Goal: Task Accomplishment & Management: Manage account settings

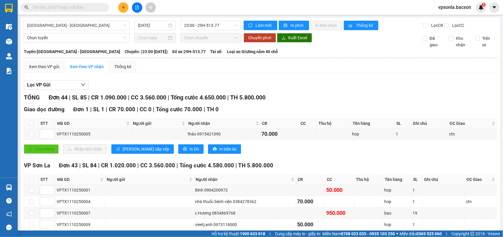
click at [47, 4] on input "text" at bounding box center [67, 7] width 70 height 6
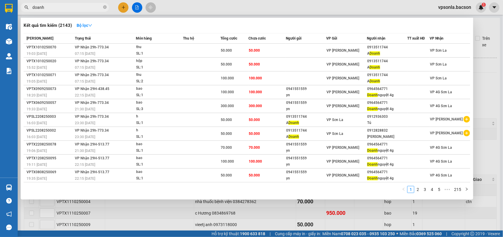
click at [50, 8] on input "doanh" at bounding box center [67, 7] width 70 height 6
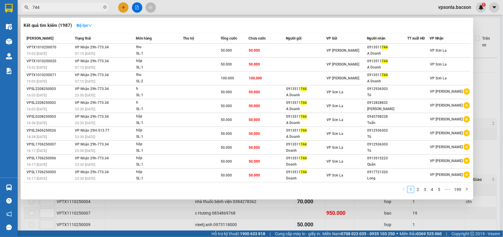
type input "744"
click at [484, 84] on div at bounding box center [251, 118] width 503 height 237
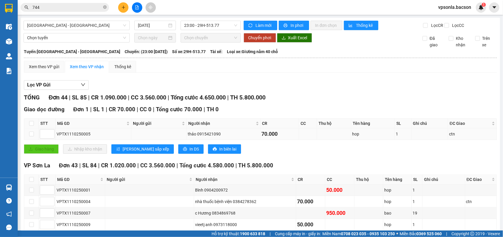
click at [36, 136] on td at bounding box center [31, 133] width 15 height 11
click at [33, 136] on input "checkbox" at bounding box center [31, 134] width 5 height 5
checkbox input "true"
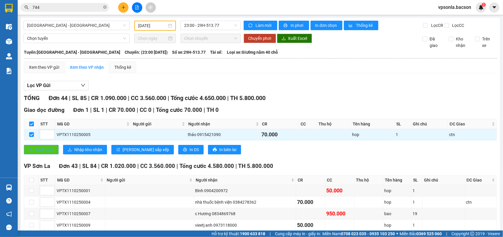
click at [41, 153] on span "Giao hàng" at bounding box center [44, 149] width 19 height 6
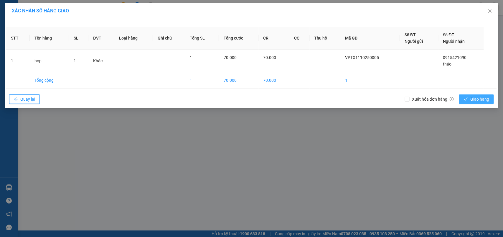
click at [483, 99] on span "Giao hàng" at bounding box center [480, 99] width 19 height 6
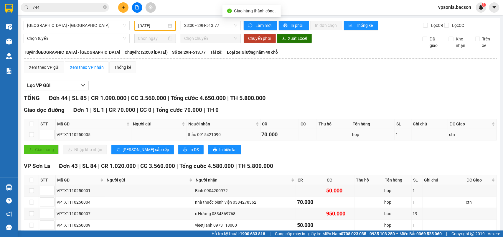
scroll to position [74, 0]
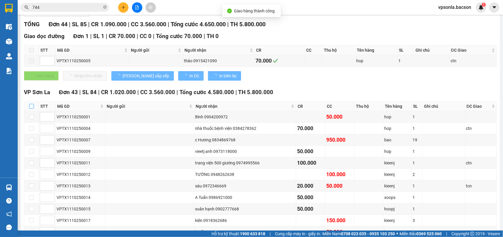
click at [32, 109] on input "checkbox" at bounding box center [31, 106] width 5 height 5
checkbox input "true"
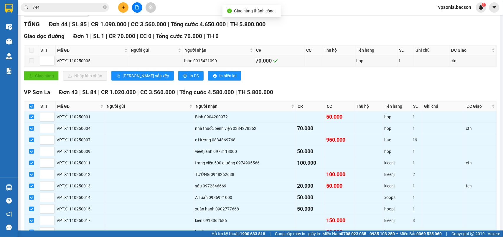
checkbox input "true"
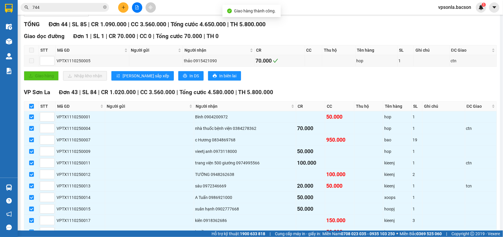
checkbox input "true"
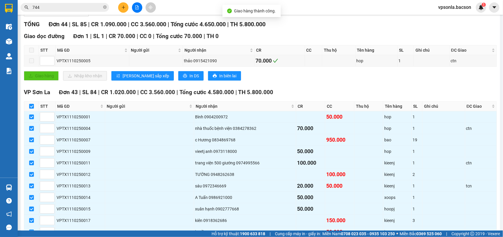
checkbox input "true"
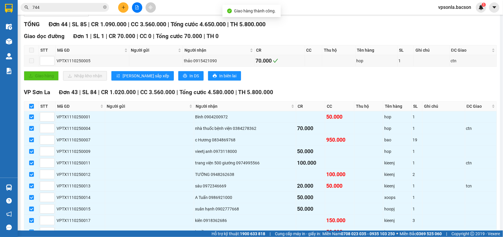
checkbox input "true"
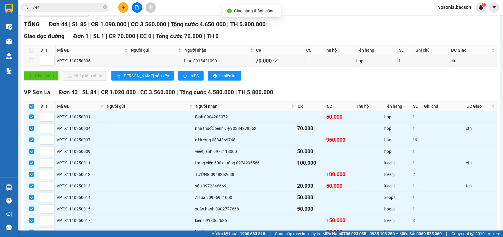
checkbox input "true"
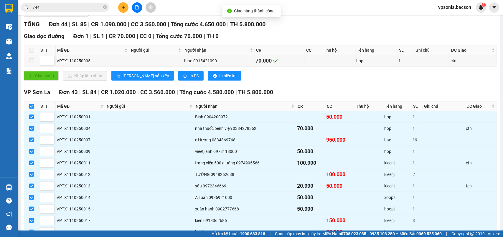
checkbox input "true"
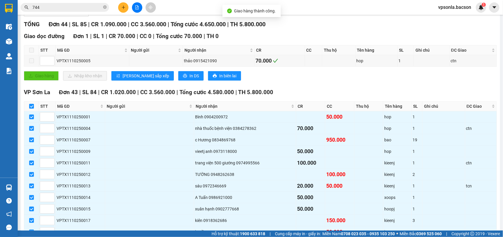
checkbox input "true"
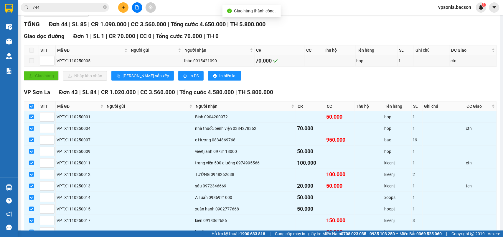
checkbox input "true"
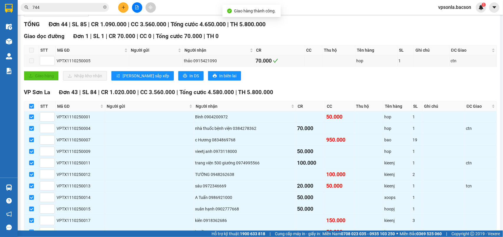
checkbox input "true"
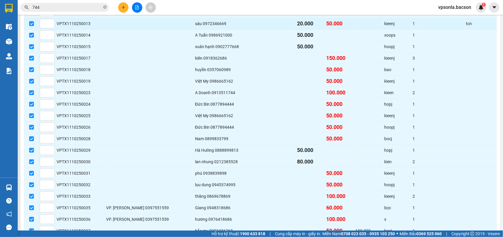
scroll to position [273, 0]
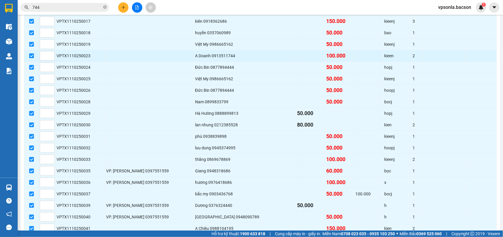
click at [33, 58] on input "checkbox" at bounding box center [31, 55] width 5 height 5
checkbox input "false"
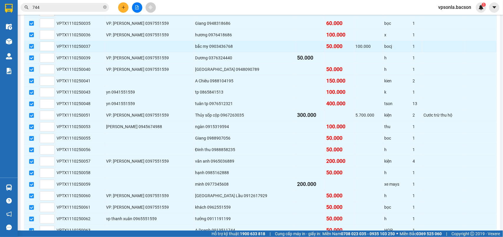
scroll to position [457, 0]
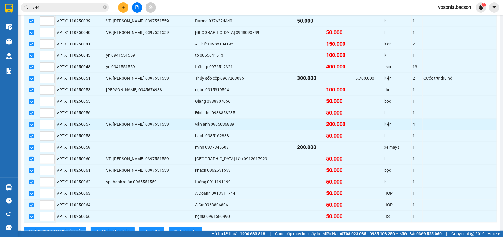
click at [32, 128] on label at bounding box center [31, 124] width 5 height 6
click at [32, 127] on input "checkbox" at bounding box center [31, 124] width 5 height 5
checkbox input "false"
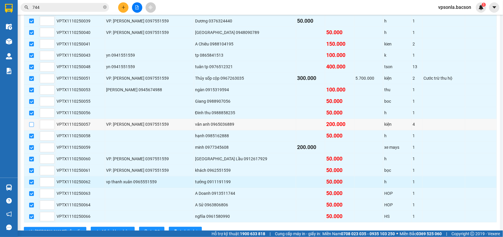
scroll to position [494, 0]
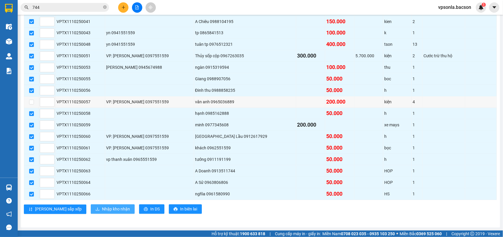
click at [102, 208] on span "Nhập kho nhận" at bounding box center [116, 209] width 28 height 6
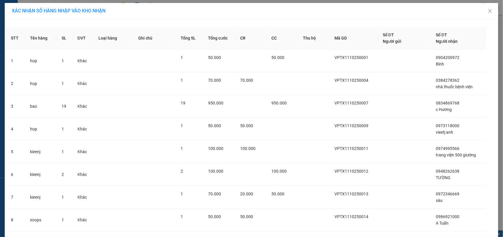
scroll to position [789, 0]
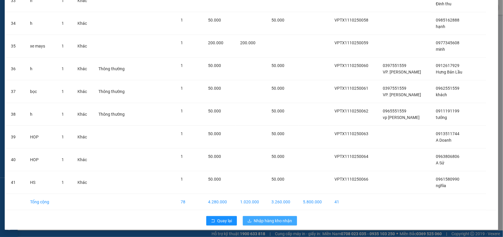
click at [277, 223] on span "Nhập hàng kho nhận" at bounding box center [273, 220] width 38 height 6
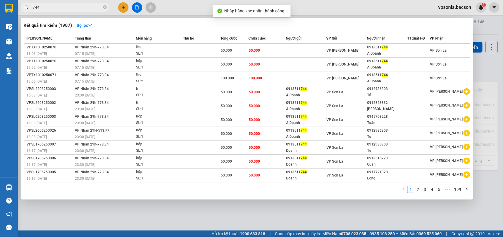
click at [53, 6] on input "744" at bounding box center [67, 7] width 70 height 6
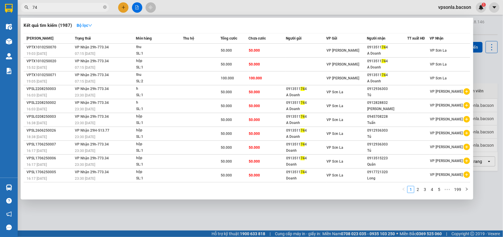
type input "744"
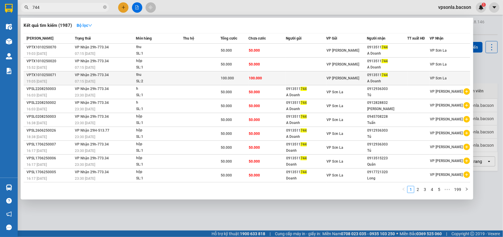
click at [375, 75] on div "0913511 744" at bounding box center [387, 75] width 40 height 6
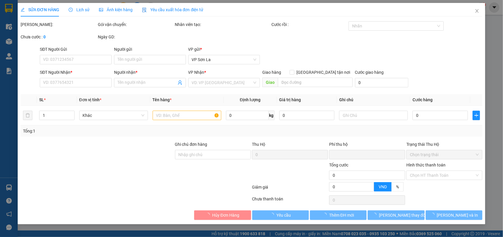
click at [423, 170] on div "Hình thức thanh toán" at bounding box center [445, 166] width 76 height 9
type input "0913511744"
type input "A Doanh"
type input "0"
type input "100.000"
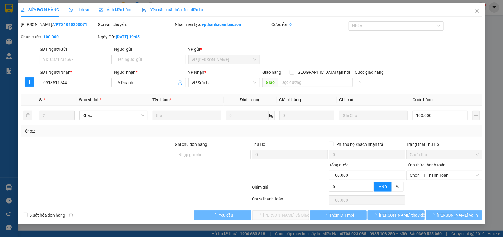
click at [422, 178] on span "Chọn HT Thanh Toán" at bounding box center [444, 175] width 69 height 9
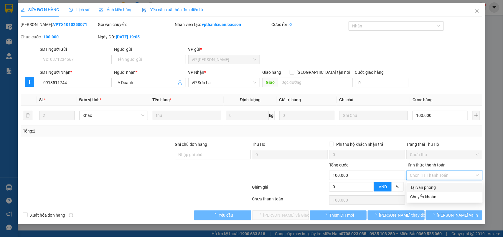
drag, startPoint x: 420, startPoint y: 185, endPoint x: 383, endPoint y: 192, distance: 38.4
click at [420, 185] on div "Tại văn phòng" at bounding box center [444, 187] width 69 height 6
type input "0"
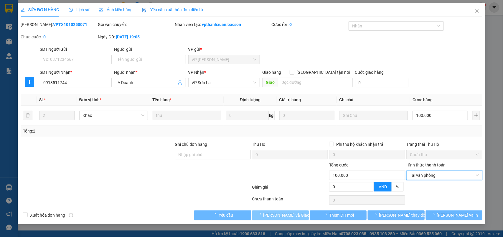
click at [302, 214] on button "[PERSON_NAME] và Giao hàng" at bounding box center [280, 214] width 57 height 9
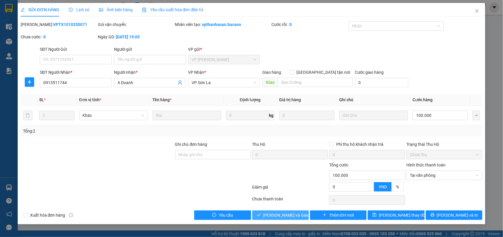
click at [282, 214] on span "[PERSON_NAME] và Giao hàng" at bounding box center [292, 215] width 57 height 6
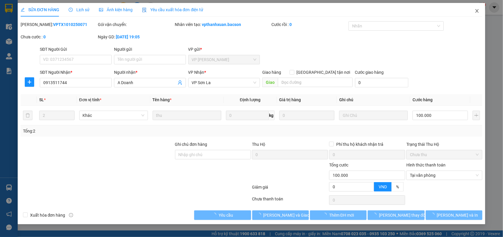
click at [477, 10] on icon "close" at bounding box center [477, 11] width 3 height 4
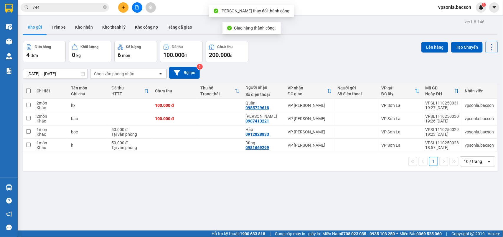
click at [44, 6] on input "744" at bounding box center [67, 7] width 70 height 6
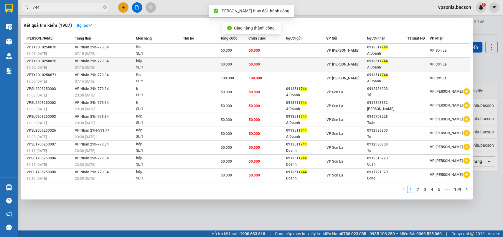
click at [361, 65] on div "VP [PERSON_NAME]" at bounding box center [347, 64] width 40 height 6
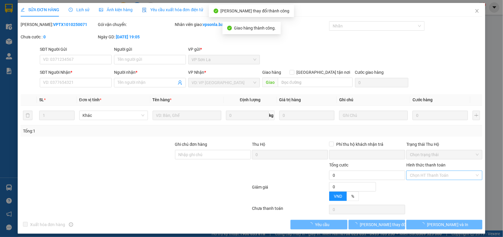
click at [407, 167] on label "Hình thức thanh toán" at bounding box center [426, 164] width 39 height 5
click at [410, 171] on input "Hình thức thanh toán" at bounding box center [442, 175] width 65 height 9
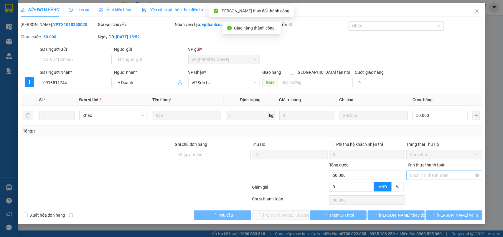
type input "0913511744"
type input "A Doanh"
type input "0"
type input "50.000"
click at [408, 174] on div "Chọn HT Thanh Toán" at bounding box center [445, 174] width 76 height 9
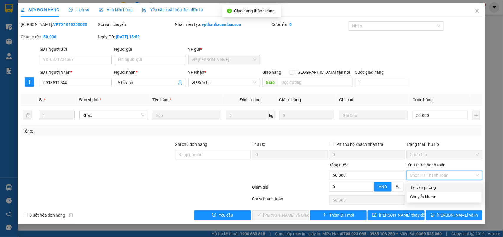
click at [412, 191] on div "Tại văn phòng" at bounding box center [444, 187] width 75 height 9
type input "0"
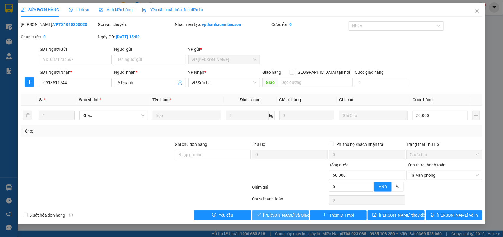
click at [285, 218] on span "[PERSON_NAME] và Giao hàng" at bounding box center [292, 215] width 57 height 6
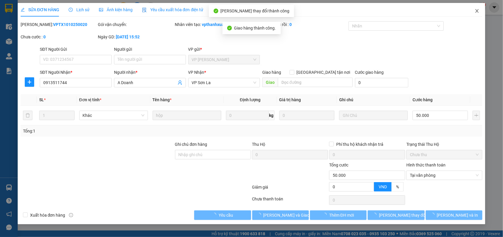
click at [478, 11] on icon "close" at bounding box center [477, 11] width 5 height 5
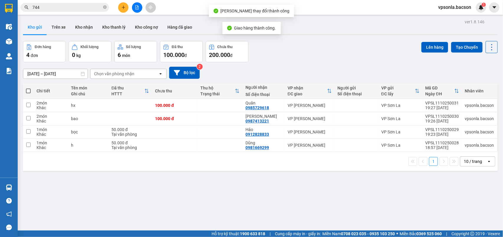
click at [68, 6] on input "744" at bounding box center [67, 7] width 70 height 6
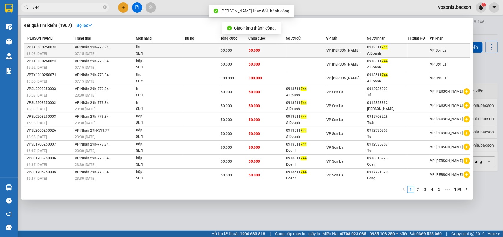
click at [363, 52] on div "VP [PERSON_NAME]" at bounding box center [347, 50] width 40 height 6
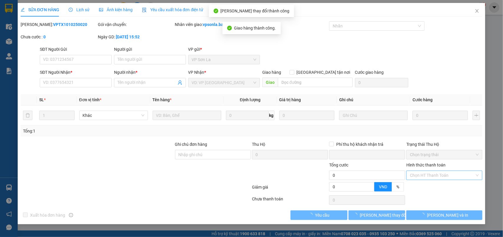
type input "0913511744"
type input "A Doanh"
type input "0"
type input "50.000"
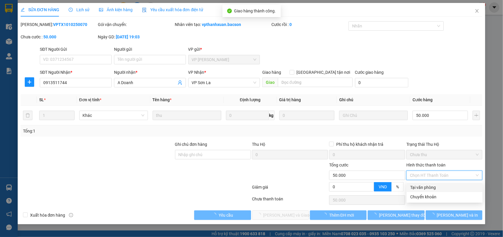
click at [413, 187] on div "Tại văn phòng" at bounding box center [444, 187] width 69 height 6
type input "0"
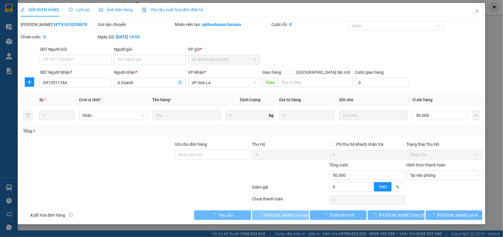
click at [264, 215] on span "loading" at bounding box center [260, 215] width 6 height 4
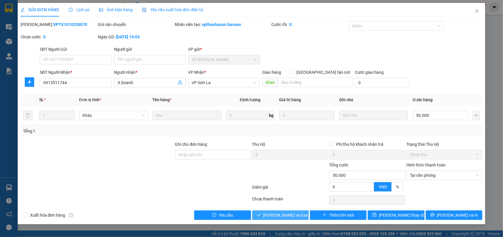
click at [268, 215] on span "[PERSON_NAME] và Giao hàng" at bounding box center [292, 215] width 57 height 6
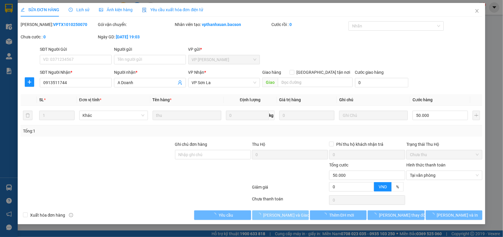
click at [268, 215] on span "[PERSON_NAME] và Giao hàng" at bounding box center [292, 215] width 57 height 6
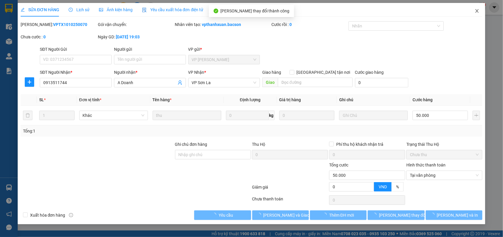
click at [477, 13] on icon "close" at bounding box center [477, 11] width 5 height 5
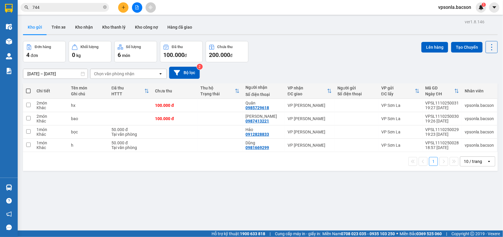
click at [27, 91] on span at bounding box center [28, 90] width 5 height 5
click at [28, 88] on input "checkbox" at bounding box center [28, 88] width 0 height 0
checkbox input "true"
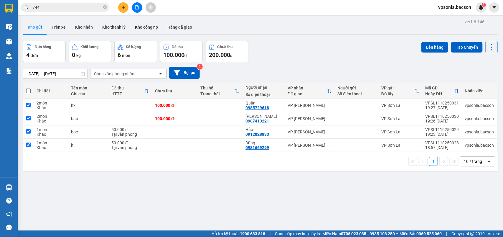
checkbox input "true"
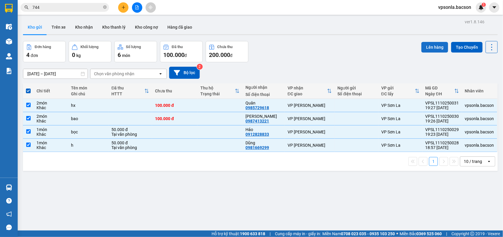
click at [427, 42] on button "Lên hàng" at bounding box center [435, 47] width 27 height 11
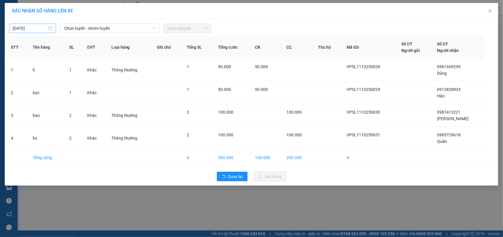
click at [45, 28] on body "Kết quả tìm kiếm ( 1987 ) Bộ lọc Mã ĐH Trạng thái Món hàng Thu hộ Tổng cước Chư…" at bounding box center [251, 118] width 503 height 237
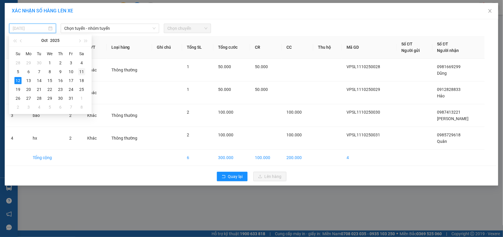
click at [81, 70] on div "11" at bounding box center [81, 71] width 7 height 7
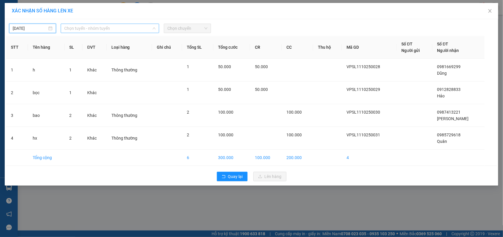
click at [91, 27] on span "Chọn tuyến - nhóm tuyến" at bounding box center [109, 28] width 91 height 9
type input "[DATE]"
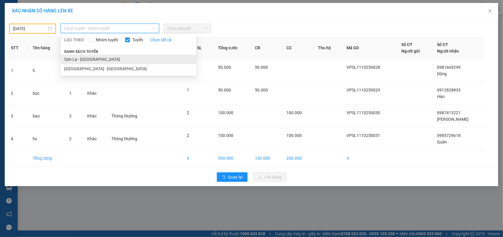
click at [80, 59] on li "Sơn La - [GEOGRAPHIC_DATA]" at bounding box center [129, 59] width 136 height 9
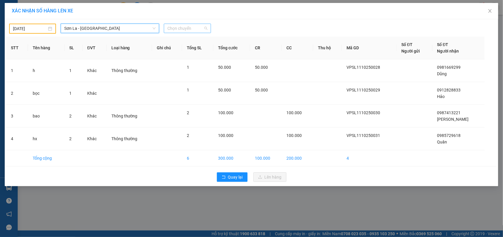
click at [186, 28] on span "Chọn chuyến" at bounding box center [187, 28] width 40 height 9
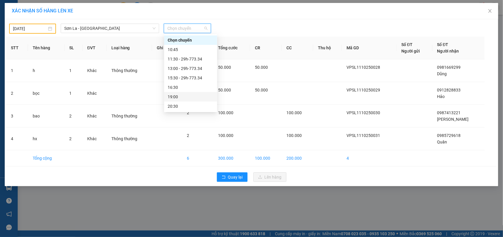
scroll to position [28, 0]
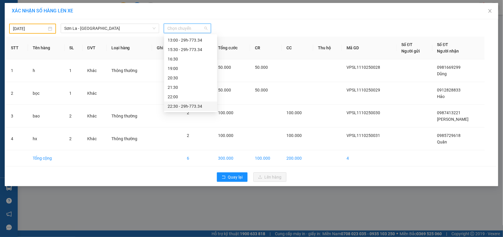
click at [189, 104] on div "22:30 - 29h-773.34" at bounding box center [191, 106] width 46 height 6
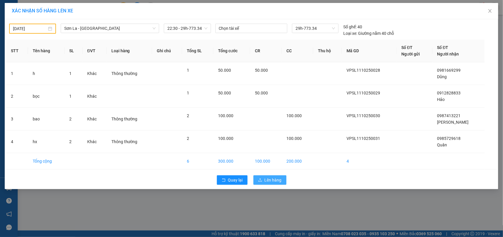
drag, startPoint x: 263, startPoint y: 179, endPoint x: 256, endPoint y: 179, distance: 6.8
click at [258, 179] on button "Lên hàng" at bounding box center [270, 179] width 33 height 9
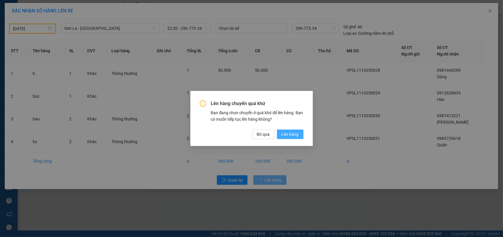
click at [286, 133] on span "Lên hàng" at bounding box center [290, 134] width 17 height 6
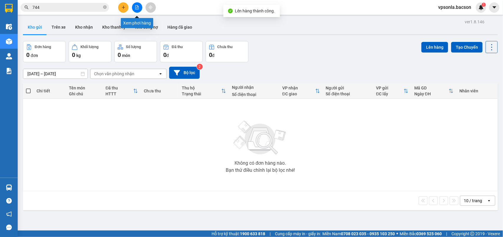
click at [141, 5] on button at bounding box center [137, 7] width 10 height 10
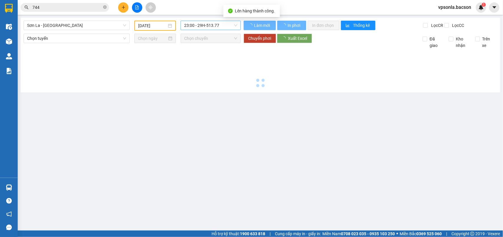
click at [210, 28] on span "23:00 - 29H-513.77" at bounding box center [210, 25] width 53 height 9
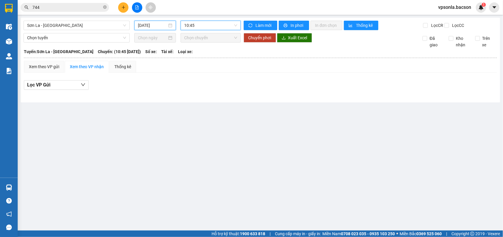
click at [166, 24] on input "[DATE]" at bounding box center [152, 25] width 29 height 6
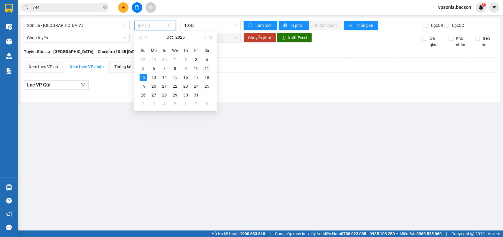
click at [205, 68] on div "11" at bounding box center [206, 68] width 7 height 7
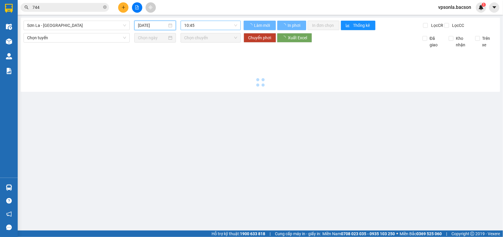
click at [195, 26] on span "10:45" at bounding box center [210, 25] width 53 height 9
type input "[DATE]"
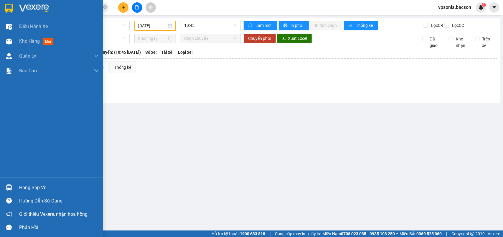
click at [3, 8] on div at bounding box center [51, 9] width 103 height 19
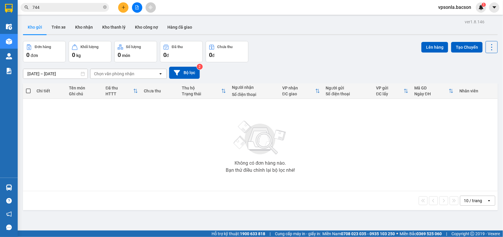
click at [64, 8] on input "744" at bounding box center [67, 7] width 70 height 6
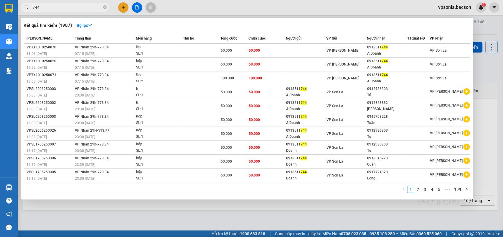
click at [64, 8] on input "744" at bounding box center [67, 7] width 70 height 6
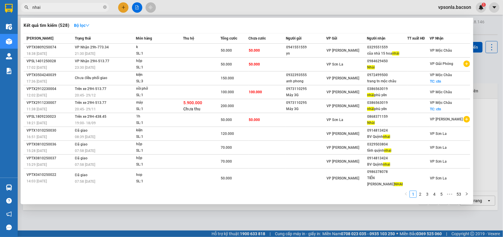
click at [453, 6] on div at bounding box center [251, 118] width 503 height 237
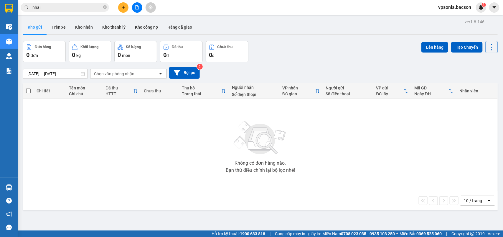
click at [68, 8] on input "nhai" at bounding box center [67, 7] width 70 height 6
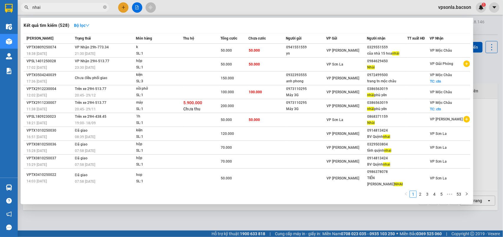
click at [68, 8] on input "nhai" at bounding box center [67, 7] width 70 height 6
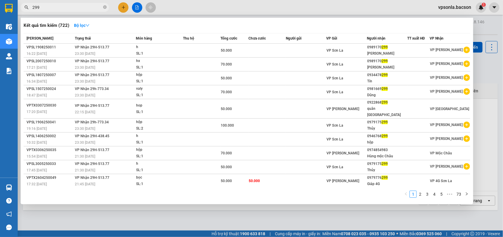
type input "299"
click at [447, 5] on div at bounding box center [251, 118] width 503 height 237
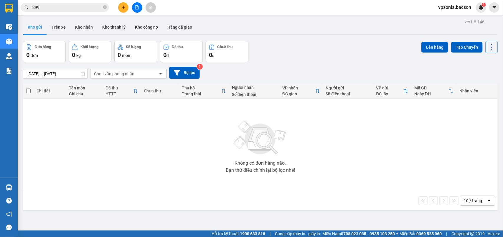
click at [454, 9] on span "vpsonla.bacson" at bounding box center [455, 7] width 42 height 7
click at [445, 20] on span "Đăng xuất" at bounding box center [457, 18] width 29 height 6
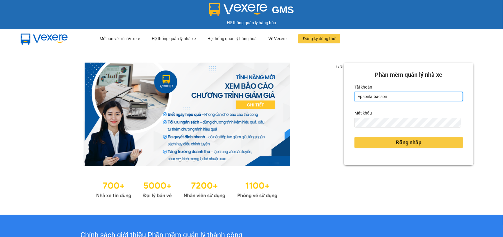
click at [384, 98] on input "vpsonla.bacson" at bounding box center [409, 96] width 109 height 9
type input "vpgialam.bacson"
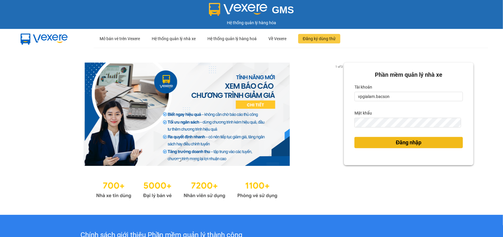
drag, startPoint x: 383, startPoint y: 140, endPoint x: 383, endPoint y: 133, distance: 6.8
click at [383, 140] on button "Đăng nhập" at bounding box center [409, 142] width 109 height 11
click at [384, 139] on button "Đăng nhập" at bounding box center [409, 142] width 109 height 11
click at [384, 142] on body "GMS Hệ thống quản lý hàng hóa ··· Mở bán vé trên Vexere ··· Hệ thống quản lý nh…" at bounding box center [251, 118] width 503 height 237
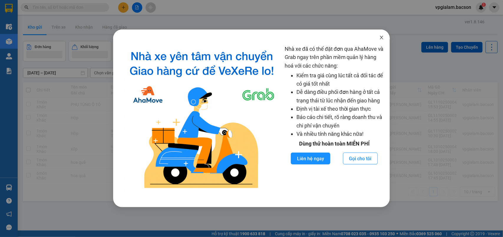
click at [381, 37] on icon "close" at bounding box center [381, 37] width 5 height 5
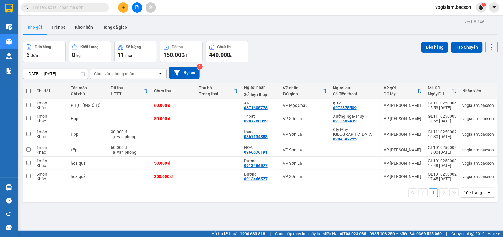
click at [27, 89] on span at bounding box center [28, 90] width 5 height 5
click at [28, 88] on input "checkbox" at bounding box center [28, 88] width 0 height 0
checkbox input "true"
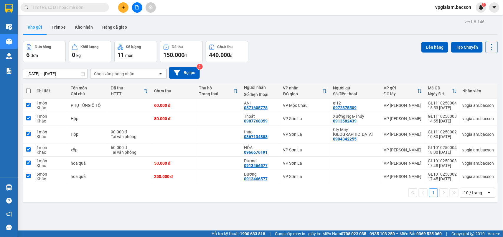
checkbox input "true"
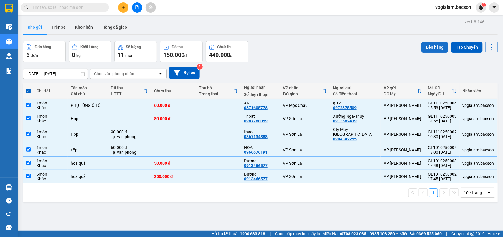
click at [431, 49] on button "Lên hàng" at bounding box center [435, 47] width 27 height 11
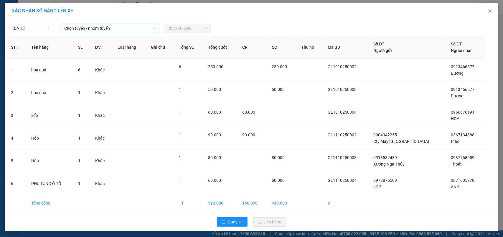
click at [86, 27] on span "Chọn tuyến - nhóm tuyến" at bounding box center [109, 28] width 91 height 9
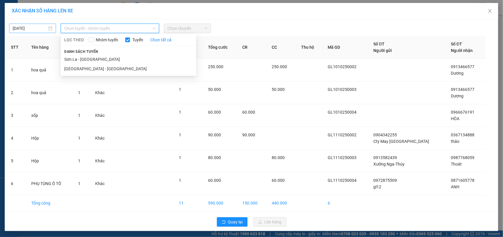
click at [23, 29] on input "[DATE]" at bounding box center [30, 28] width 34 height 6
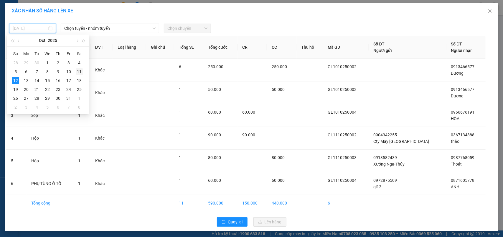
click at [78, 72] on div "11" at bounding box center [79, 71] width 7 height 7
type input "[DATE]"
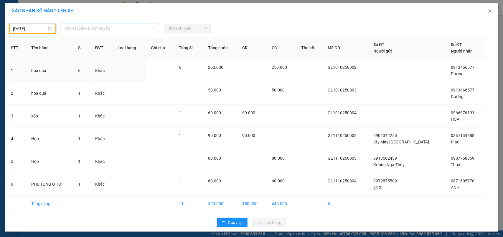
click at [79, 28] on span "Chọn tuyến - nhóm tuyến" at bounding box center [109, 28] width 91 height 9
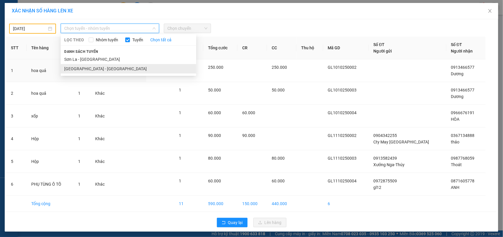
click at [72, 67] on li "[GEOGRAPHIC_DATA] - [GEOGRAPHIC_DATA]" at bounding box center [129, 68] width 136 height 9
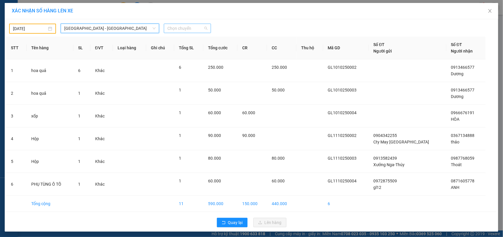
click at [184, 29] on span "Chọn chuyến" at bounding box center [187, 28] width 40 height 9
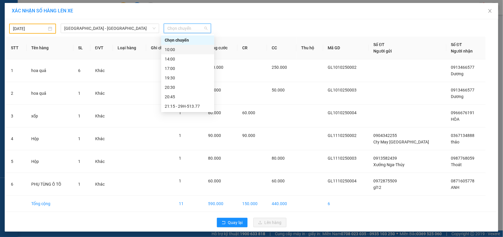
click at [176, 48] on div "10:00" at bounding box center [188, 49] width 46 height 6
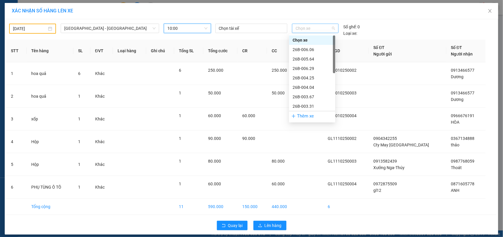
click at [319, 31] on span "Chọn xe" at bounding box center [316, 28] width 40 height 9
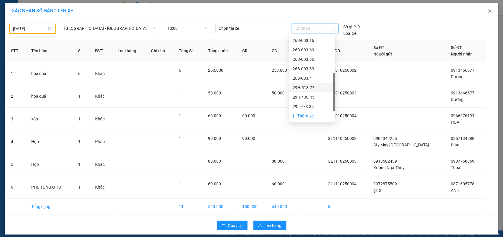
click at [308, 88] on div "29H-513.77" at bounding box center [312, 87] width 39 height 6
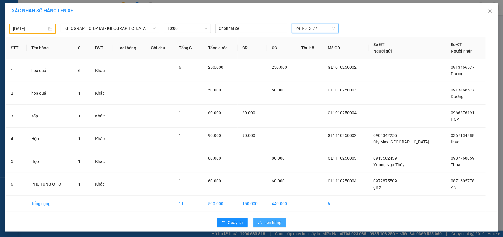
click at [262, 219] on button "Lên hàng" at bounding box center [270, 222] width 33 height 9
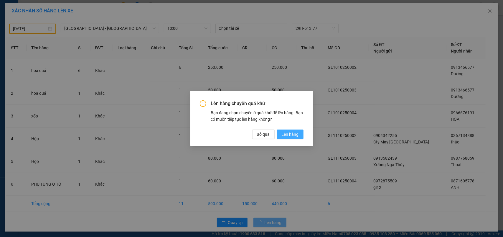
click at [291, 135] on span "Lên hàng" at bounding box center [290, 134] width 17 height 6
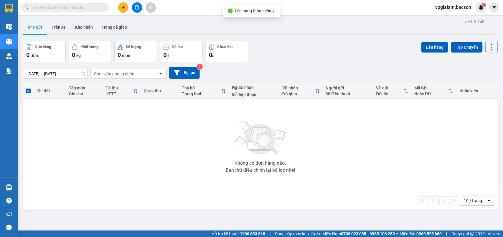
click at [453, 3] on div "vpgialam.bacson 1" at bounding box center [459, 7] width 56 height 10
click at [453, 7] on span "vpgialam.bacson" at bounding box center [453, 7] width 45 height 7
click at [446, 21] on span "Đăng xuất" at bounding box center [457, 18] width 32 height 6
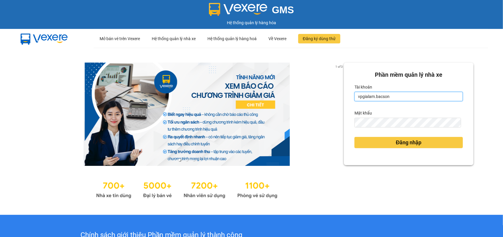
click at [381, 96] on input "vpgialam.bacson" at bounding box center [409, 96] width 109 height 9
type input "vpsonla.bacson"
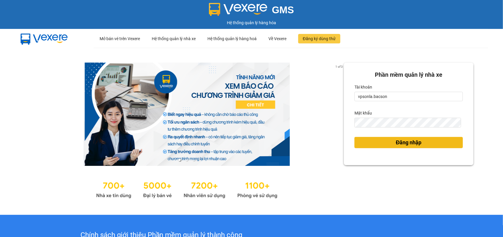
click at [396, 139] on span "Đăng nhập" at bounding box center [409, 142] width 26 height 8
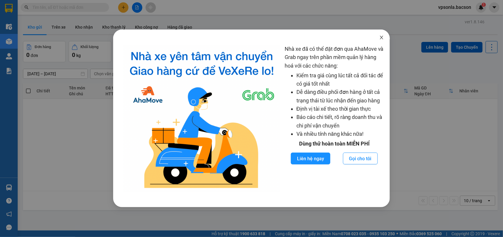
click at [382, 34] on span "Close" at bounding box center [382, 37] width 17 height 17
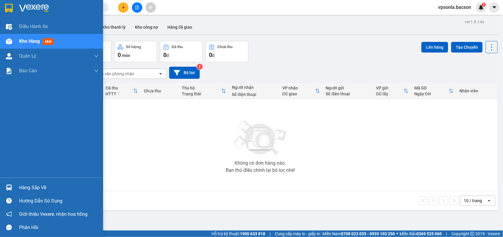
click at [9, 181] on div "Hàng sắp về Hướng dẫn sử dụng Giới thiệu Vexere, nhận hoa hồng Phản hồi" at bounding box center [51, 206] width 103 height 56
click at [12, 187] on div at bounding box center [9, 187] width 10 height 10
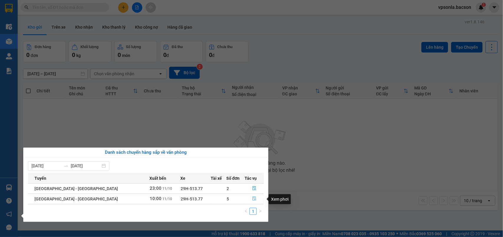
click at [252, 200] on icon "file-done" at bounding box center [254, 198] width 4 height 4
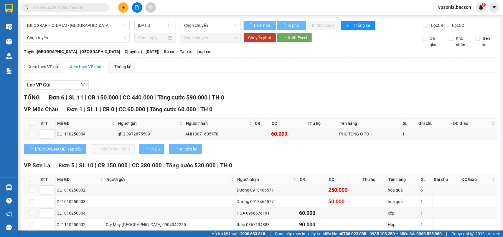
type input "[DATE]"
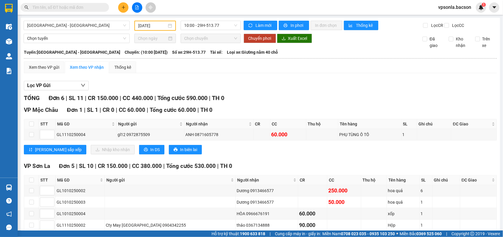
scroll to position [37, 0]
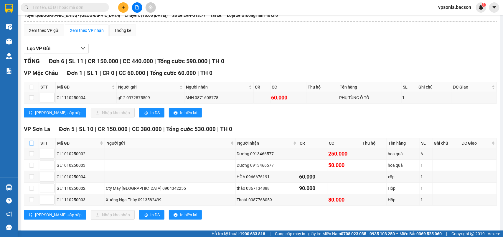
click at [30, 145] on input "checkbox" at bounding box center [31, 143] width 5 height 5
checkbox input "true"
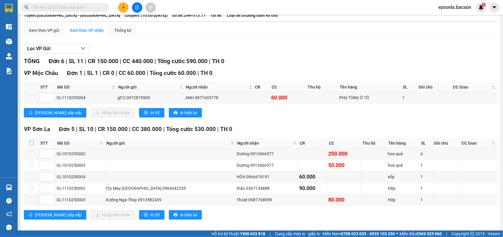
checkbox input "true"
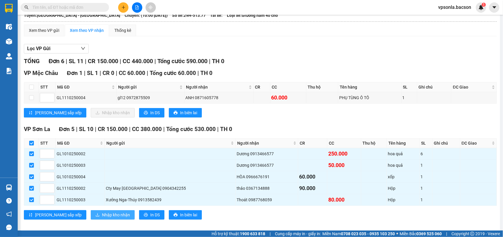
click at [102, 218] on span "Nhập kho nhận" at bounding box center [116, 214] width 28 height 6
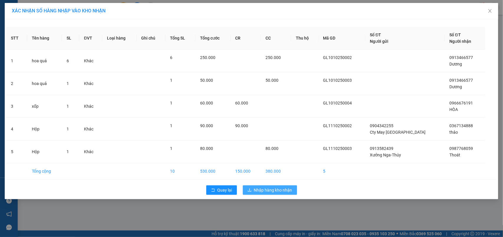
click at [273, 188] on span "Nhập hàng kho nhận" at bounding box center [273, 190] width 38 height 6
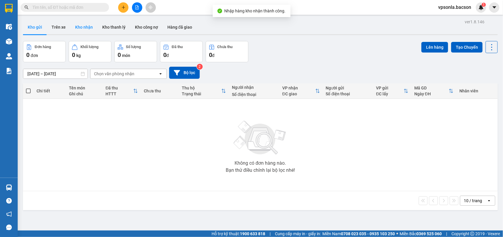
click at [86, 29] on button "Kho nhận" at bounding box center [83, 27] width 27 height 14
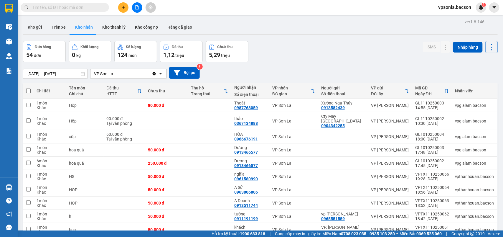
scroll to position [27, 0]
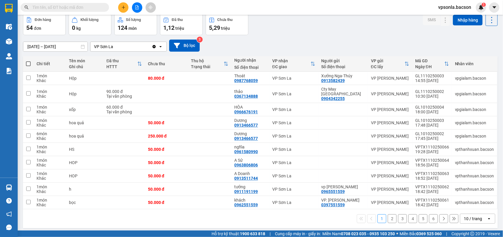
click at [479, 216] on div "10 / trang" at bounding box center [474, 218] width 27 height 9
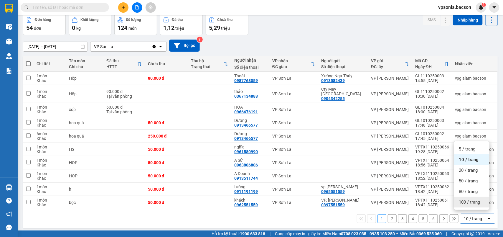
click at [468, 205] on div "100 / trang" at bounding box center [471, 202] width 35 height 11
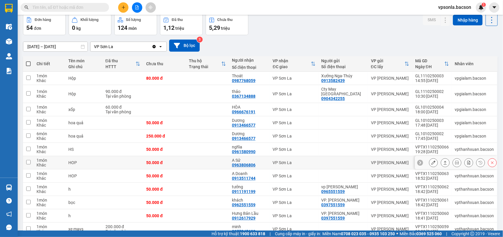
scroll to position [138, 0]
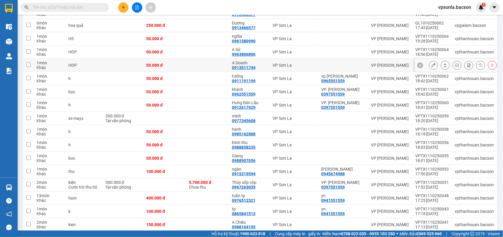
click at [443, 63] on icon at bounding box center [445, 65] width 4 height 4
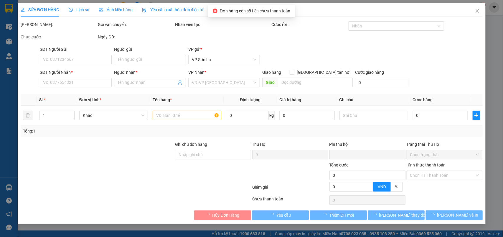
type input "0913511744"
type input "A Doanh"
type input "0"
type input "50.000"
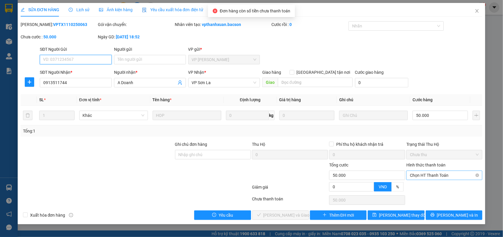
click at [425, 176] on span "Chọn HT Thanh Toán" at bounding box center [444, 175] width 69 height 9
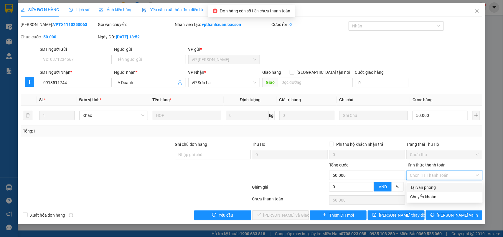
click at [419, 186] on div "Tại văn phòng" at bounding box center [444, 187] width 69 height 6
type input "0"
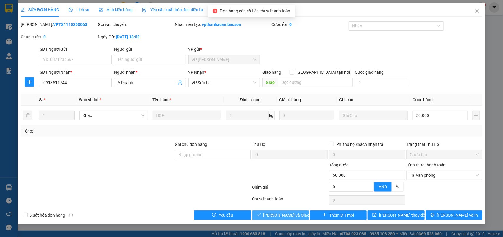
click at [282, 213] on span "[PERSON_NAME] và Giao hàng" at bounding box center [292, 215] width 57 height 6
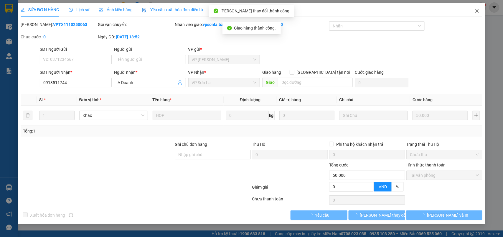
click at [476, 10] on icon "close" at bounding box center [477, 11] width 5 height 5
click at [476, 10] on span "vpsonla.bacson" at bounding box center [455, 7] width 42 height 7
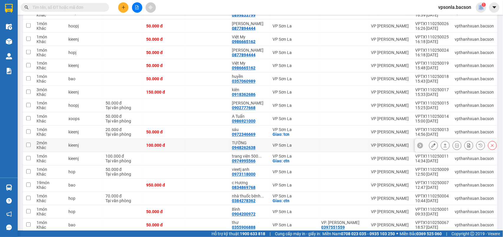
scroll to position [479, 0]
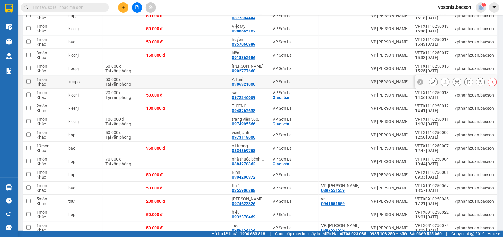
click at [441, 82] on button at bounding box center [445, 82] width 8 height 10
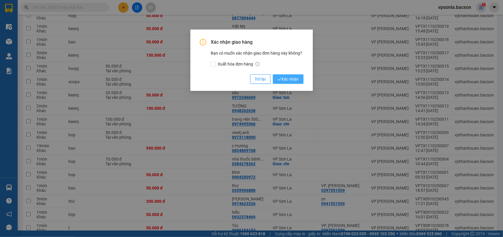
click at [273, 74] on button "Xác nhận" at bounding box center [288, 78] width 31 height 9
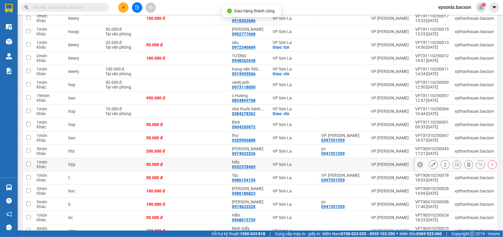
scroll to position [586, 0]
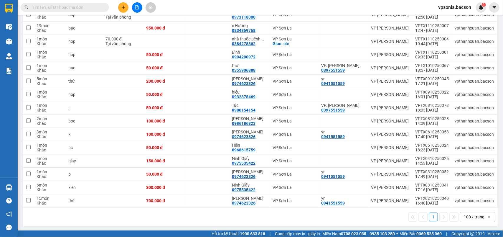
click at [64, 8] on input "text" at bounding box center [67, 7] width 70 height 6
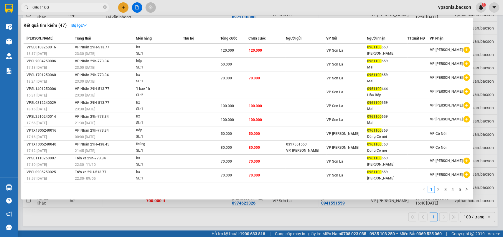
click at [48, 9] on input "0961100" at bounding box center [67, 7] width 70 height 6
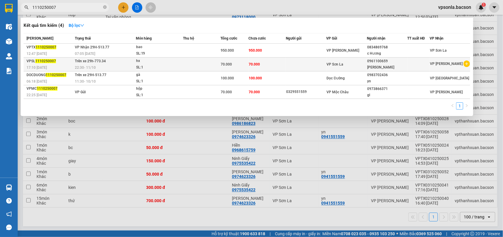
type input "1110250007"
click at [360, 61] on div "VP Sơn La" at bounding box center [347, 64] width 40 height 6
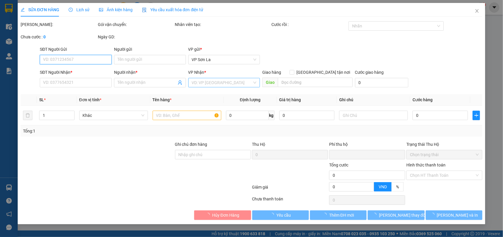
type input "0961100659"
type input "[PERSON_NAME]"
type input "0"
type input "70.000"
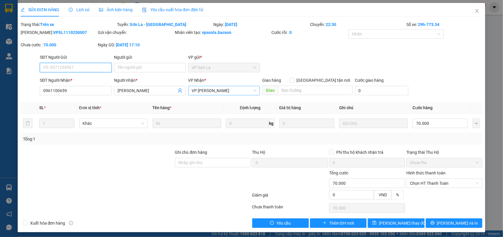
click at [215, 92] on span "VP [PERSON_NAME]" at bounding box center [224, 90] width 65 height 9
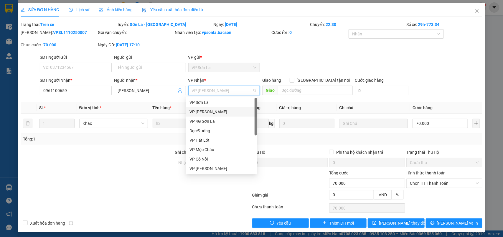
click at [206, 110] on div "VP [PERSON_NAME]" at bounding box center [222, 112] width 64 height 6
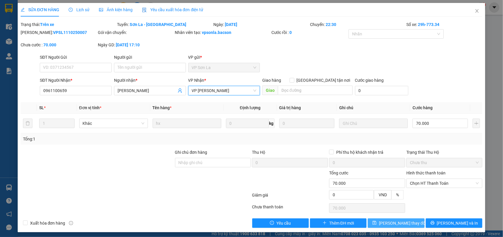
click at [377, 223] on button "[PERSON_NAME] thay đổi" at bounding box center [396, 222] width 57 height 9
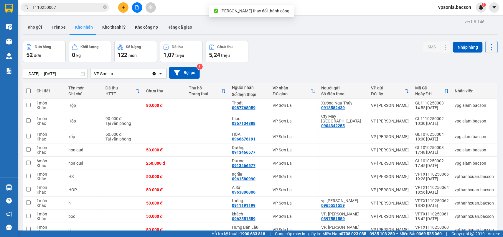
click at [303, 60] on div "Đơn hàng 52 đơn Khối lượng 0 kg Số lượng 122 món Đã thu 1,07 triệu Chưa thu 5,2…" at bounding box center [260, 51] width 475 height 21
click at [48, 10] on input "1110250007" at bounding box center [67, 7] width 70 height 6
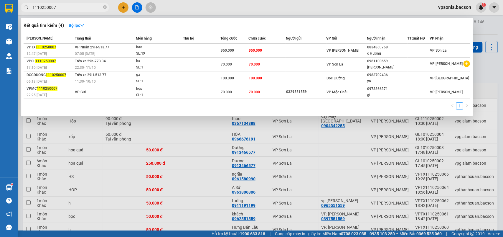
click at [48, 10] on input "1110250007" at bounding box center [67, 7] width 70 height 6
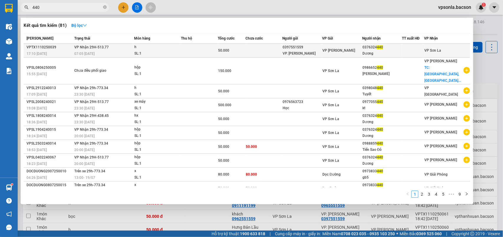
type input "440"
click at [378, 46] on div "0376324 440" at bounding box center [383, 47] width 40 height 6
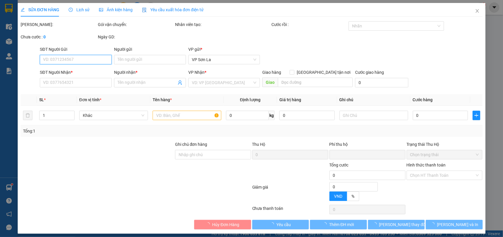
type input "0397551559"
type input "VP. [PERSON_NAME]"
type input "0376324440"
type input "Dương"
type input "0"
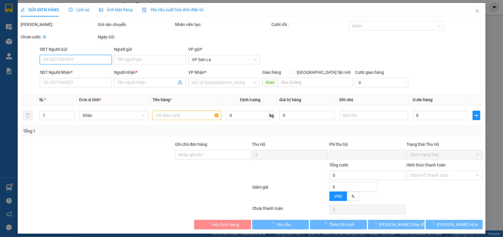
type input "50.000"
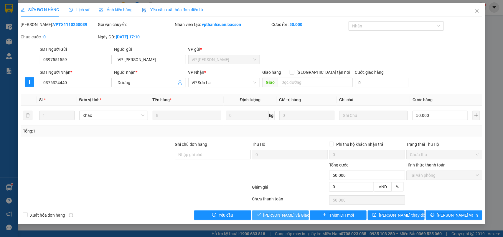
drag, startPoint x: 274, startPoint y: 216, endPoint x: 316, endPoint y: 209, distance: 41.7
click at [275, 215] on span "[PERSON_NAME] và Giao hàng" at bounding box center [292, 215] width 57 height 6
type input "0"
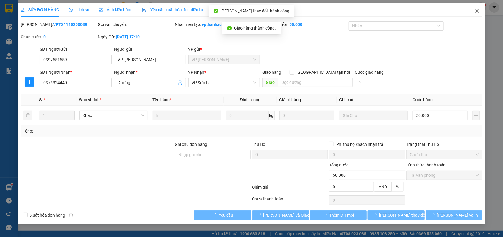
click at [476, 11] on icon "close" at bounding box center [477, 11] width 5 height 5
click at [476, 11] on span "vpsonla.bacson" at bounding box center [455, 7] width 42 height 7
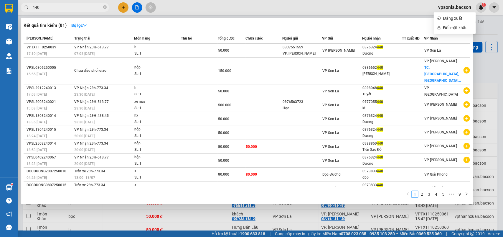
click at [74, 7] on input "440" at bounding box center [67, 7] width 70 height 6
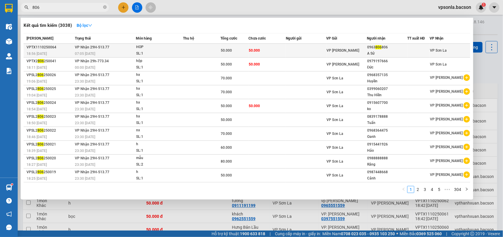
type input "806"
click at [361, 52] on div "VP [PERSON_NAME]" at bounding box center [347, 50] width 40 height 6
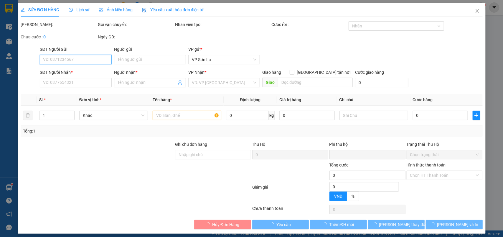
type input "0963806806"
type input "A Sử"
type input "0"
type input "50.000"
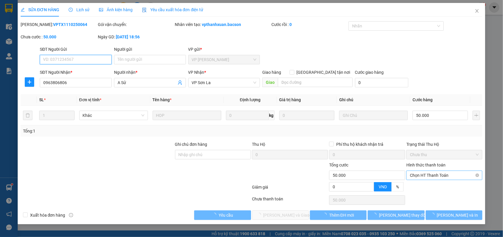
click at [422, 175] on span "Chọn HT Thanh Toán" at bounding box center [444, 175] width 69 height 9
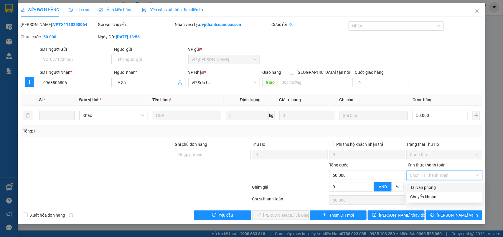
click at [414, 185] on div "Tại văn phòng" at bounding box center [444, 187] width 69 height 6
type input "0"
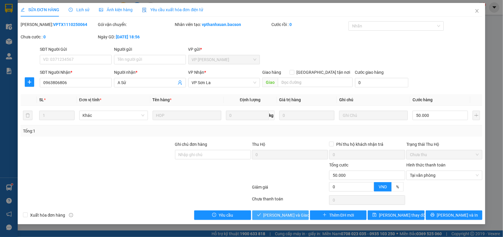
click at [284, 216] on span "[PERSON_NAME] và Giao hàng" at bounding box center [292, 215] width 57 height 6
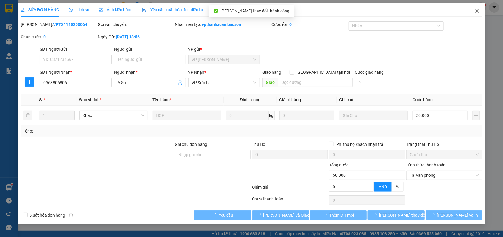
click at [480, 12] on icon "close" at bounding box center [477, 11] width 5 height 5
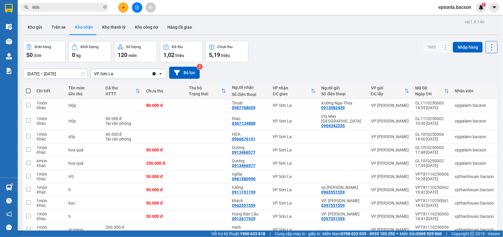
click at [64, 2] on div "Kết quả tìm kiếm ( 3038 ) Bộ lọc Mã ĐH Trạng thái Món hàng Thu hộ Tổng cước Chư…" at bounding box center [57, 7] width 115 height 10
click at [62, 9] on input "806" at bounding box center [67, 7] width 70 height 6
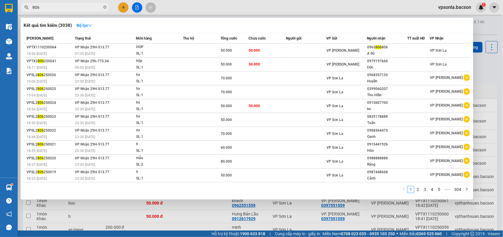
click at [62, 9] on input "806" at bounding box center [67, 7] width 70 height 6
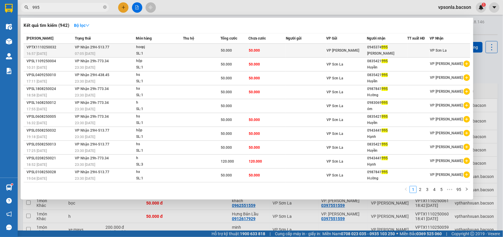
type input "995"
click at [377, 52] on div "[PERSON_NAME]" at bounding box center [387, 53] width 40 height 6
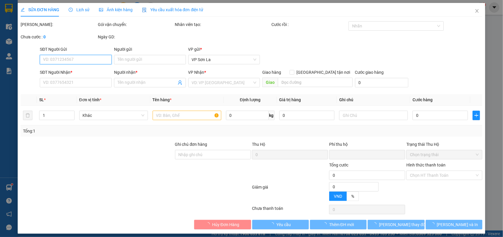
type input "0945374995"
type input "[PERSON_NAME]"
type input "0"
type input "50.000"
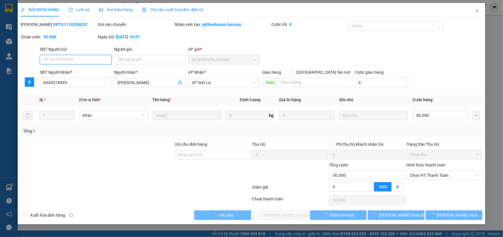
click at [416, 177] on span "Chọn HT Thanh Toán" at bounding box center [444, 175] width 69 height 9
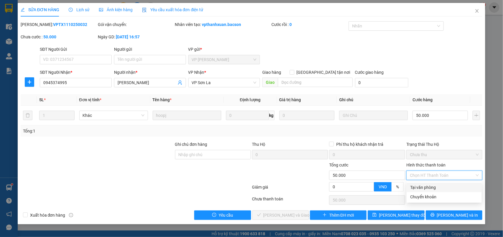
click at [412, 188] on div "Tại văn phòng" at bounding box center [444, 187] width 68 height 6
type input "0"
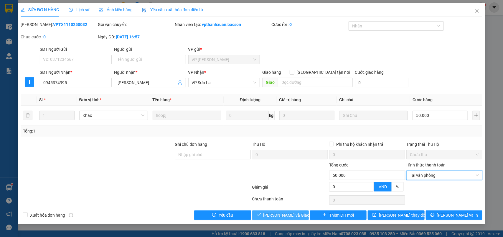
click at [269, 212] on span "[PERSON_NAME] và Giao hàng" at bounding box center [292, 215] width 57 height 6
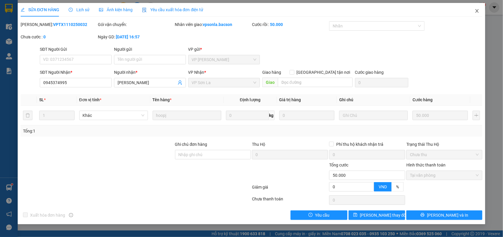
click at [478, 13] on icon "close" at bounding box center [477, 11] width 5 height 5
click at [478, 13] on div "Kết quả tìm kiếm ( 942 ) Bộ lọc Mã ĐH Trạng thái Món hàng Thu hộ Tổng cước Chưa…" at bounding box center [251, 7] width 503 height 15
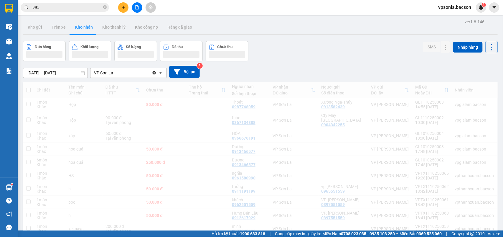
click at [478, 13] on div "Kết quả tìm kiếm ( 942 ) Bộ lọc Mã ĐH Trạng thái Món hàng Thu hộ Tổng cước Chưa…" at bounding box center [251, 7] width 503 height 15
click at [88, 5] on input "995" at bounding box center [67, 7] width 70 height 6
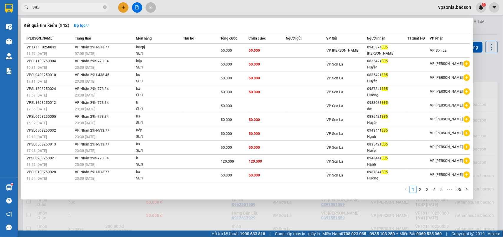
click at [88, 5] on input "995" at bounding box center [67, 7] width 70 height 6
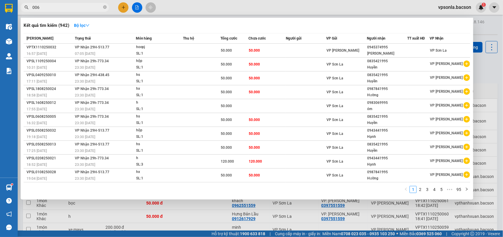
type input "0061"
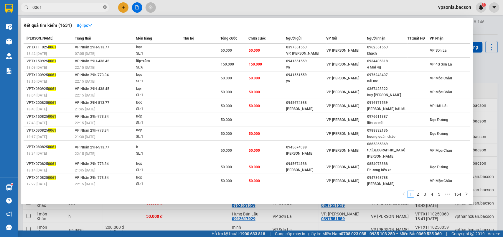
click at [104, 6] on icon "close-circle" at bounding box center [105, 7] width 4 height 4
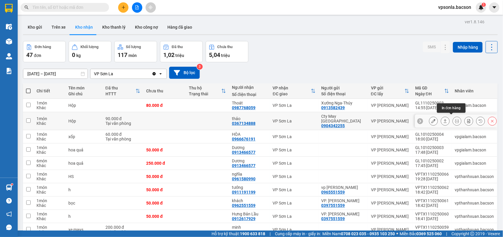
click at [443, 119] on icon at bounding box center [445, 121] width 4 height 4
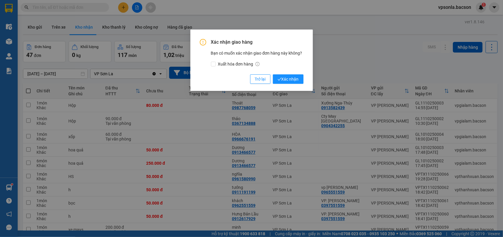
click at [273, 74] on button "Xác nhận" at bounding box center [288, 78] width 31 height 9
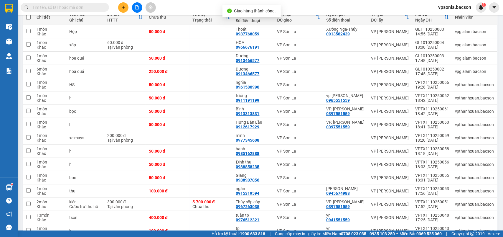
scroll to position [74, 0]
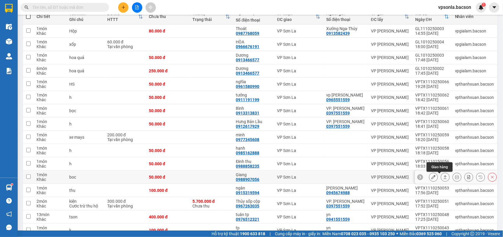
click at [443, 178] on icon at bounding box center [445, 177] width 4 height 4
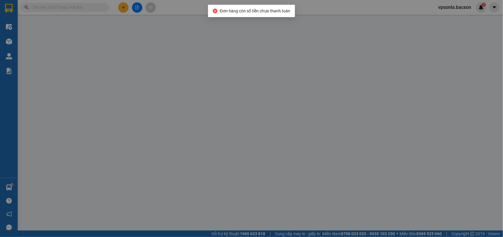
type input "0988907056"
type input "Giang"
type input "0"
type input "50.000"
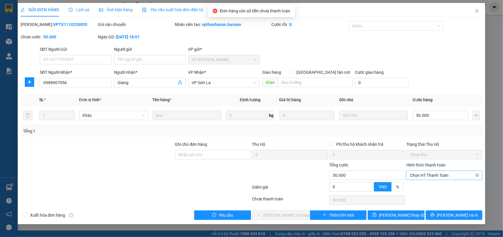
click at [428, 180] on input "Hình thức thanh toán" at bounding box center [442, 175] width 65 height 9
drag, startPoint x: 422, startPoint y: 188, endPoint x: 288, endPoint y: 202, distance: 134.6
click at [421, 189] on div "Tại văn phòng" at bounding box center [444, 187] width 69 height 6
type input "0"
click at [277, 211] on button "[PERSON_NAME] và Giao hàng" at bounding box center [280, 214] width 57 height 9
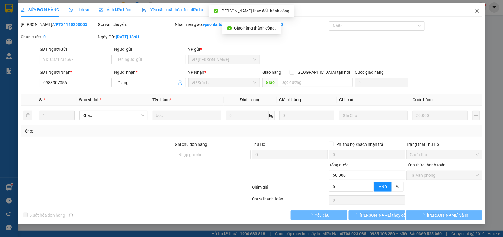
click at [476, 11] on icon "close" at bounding box center [477, 11] width 5 height 5
click at [476, 11] on span "vpsonla.bacson" at bounding box center [455, 7] width 42 height 7
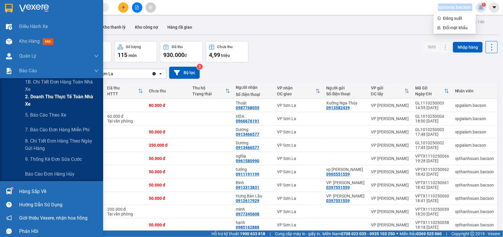
click at [34, 98] on span "2. Doanh thu thực tế toàn nhà xe" at bounding box center [62, 100] width 74 height 15
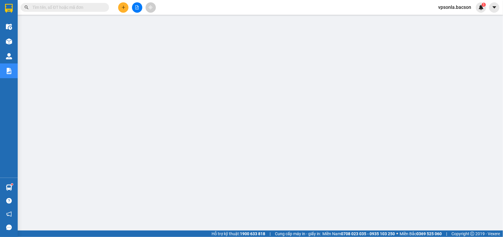
click at [62, 9] on input "text" at bounding box center [67, 7] width 70 height 6
click at [58, 4] on input "text" at bounding box center [67, 7] width 70 height 6
click at [64, 7] on input "text" at bounding box center [67, 7] width 70 height 6
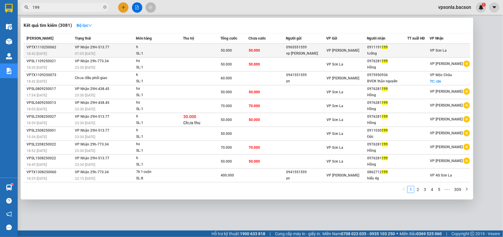
type input "199"
click at [395, 50] on div "tưởng" at bounding box center [387, 53] width 40 height 6
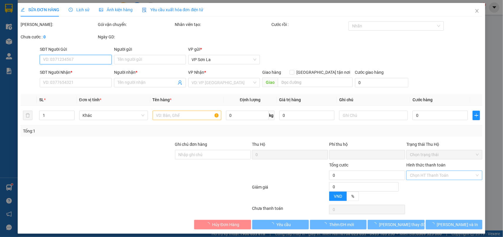
type input "0965551559"
type input "vp [PERSON_NAME]"
type input "0911191199"
type input "tưởng"
type input "0"
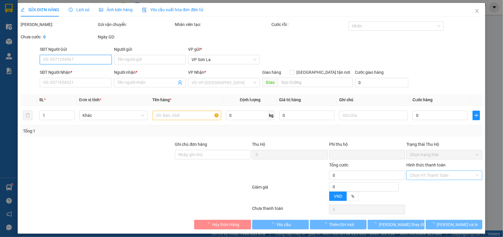
type input "50.000"
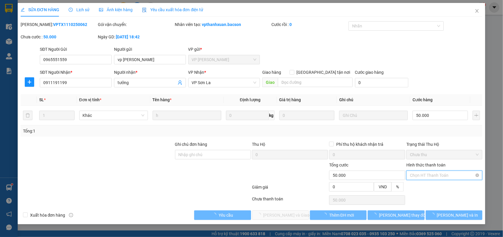
click at [418, 180] on input "Hình thức thanh toán" at bounding box center [442, 175] width 65 height 9
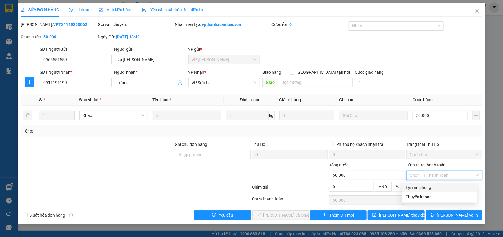
click at [415, 186] on div "Tại văn phòng" at bounding box center [440, 187] width 68 height 6
type input "0"
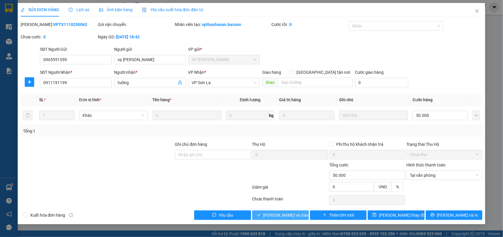
click at [295, 213] on span "[PERSON_NAME] và Giao hàng" at bounding box center [292, 215] width 57 height 6
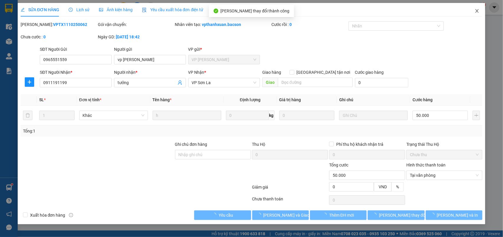
click at [475, 11] on icon "close" at bounding box center [477, 11] width 5 height 5
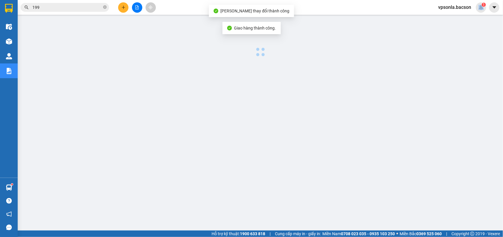
click at [475, 11] on div "vpsonla.bacson 1" at bounding box center [460, 7] width 53 height 10
